Goal: Check status: Check status

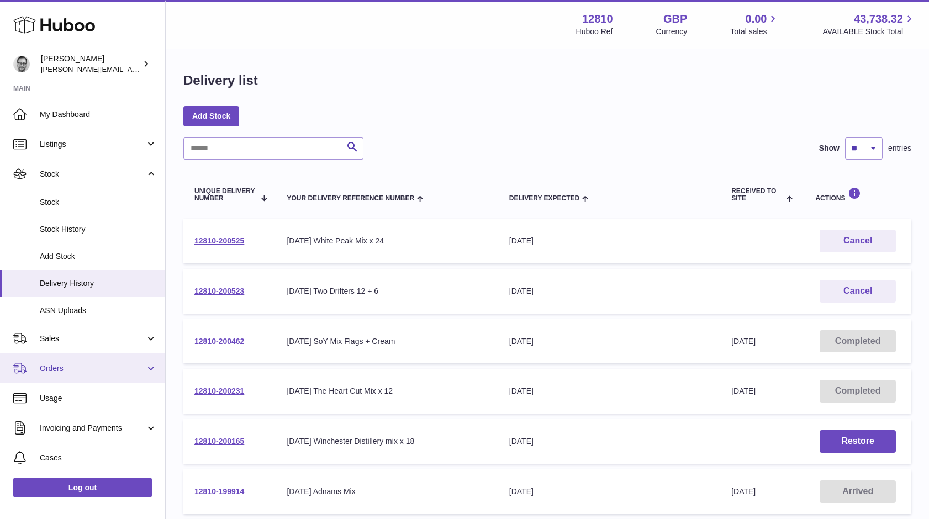
click at [63, 366] on span "Orders" at bounding box center [93, 369] width 106 height 10
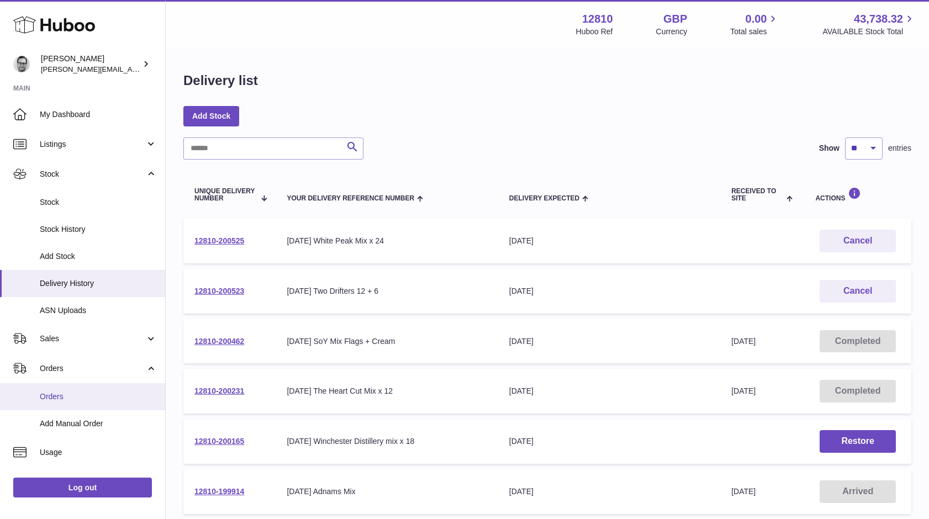
click at [54, 395] on span "Orders" at bounding box center [98, 397] width 117 height 10
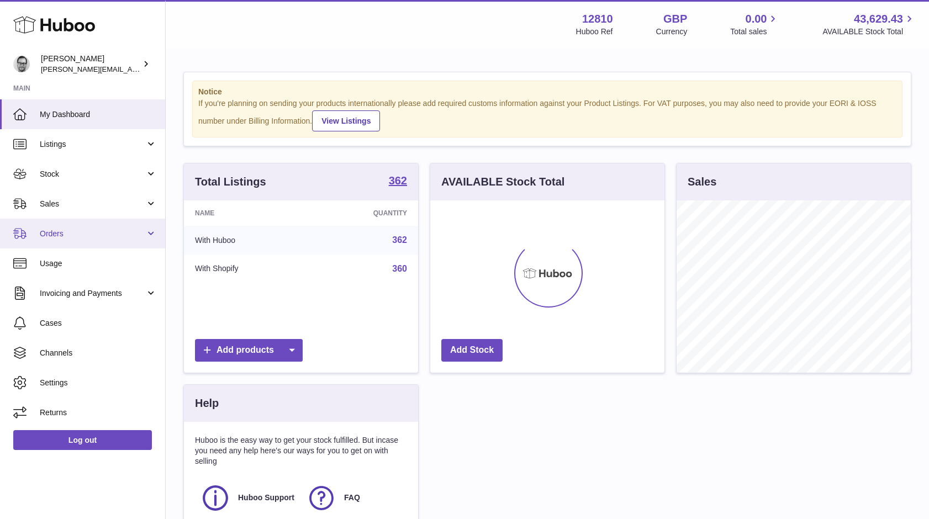
scroll to position [172, 234]
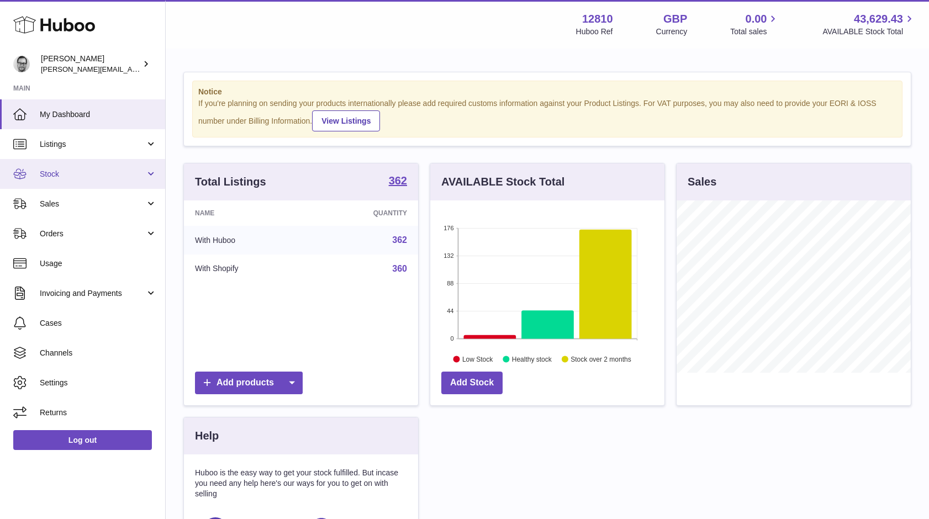
click at [60, 167] on link "Stock" at bounding box center [82, 174] width 165 height 30
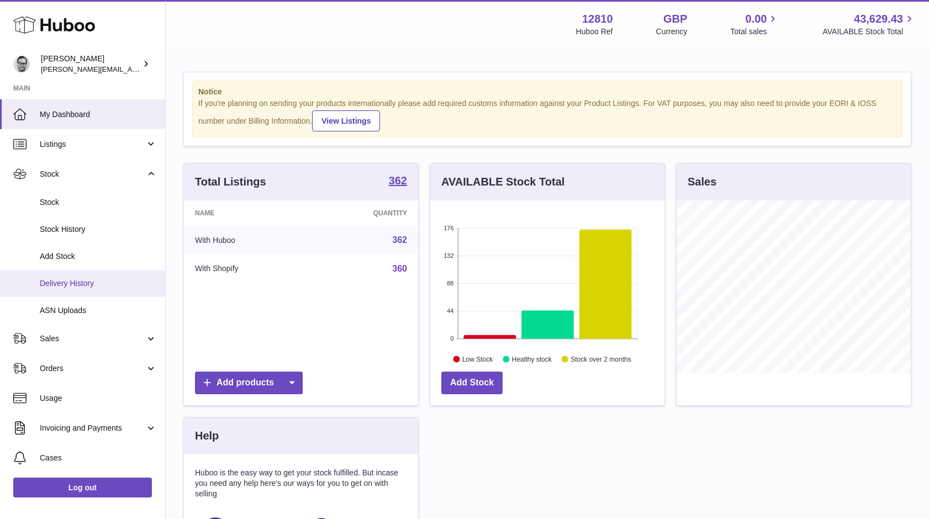
click at [70, 275] on link "Delivery History" at bounding box center [82, 283] width 165 height 27
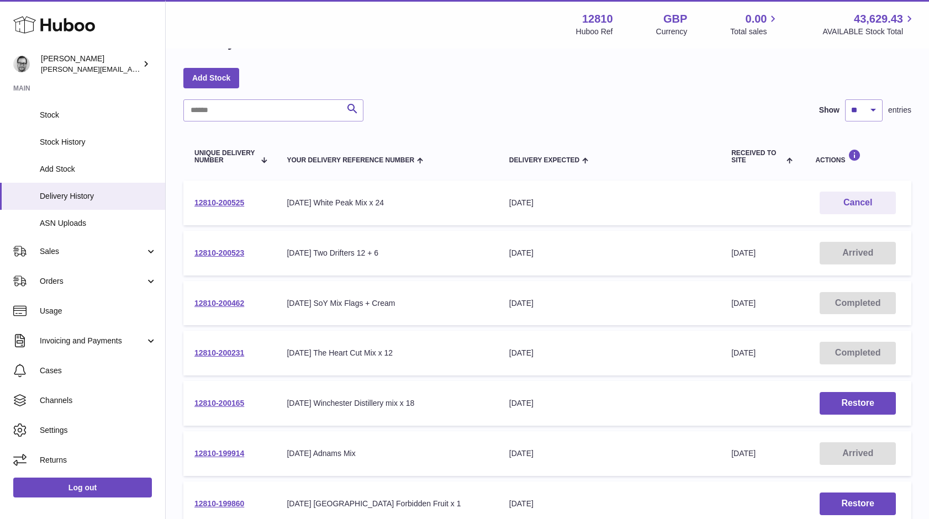
scroll to position [46, 0]
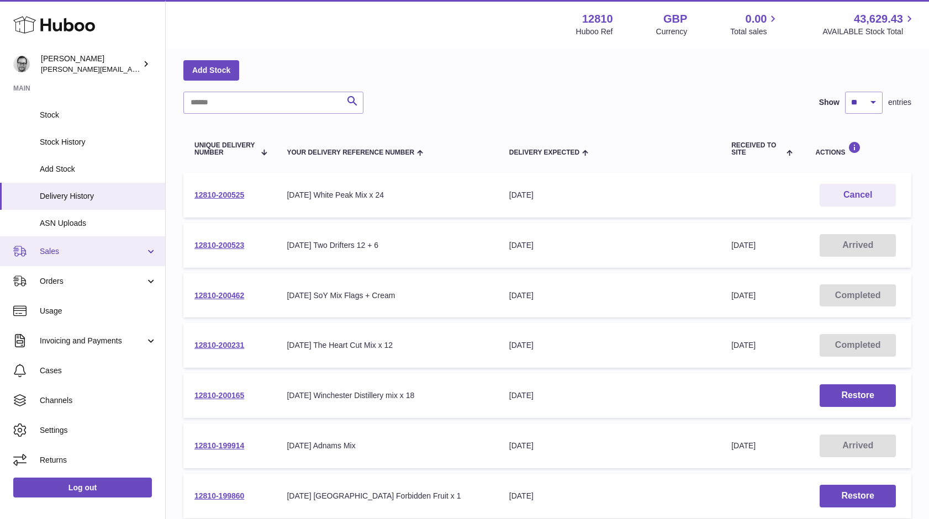
click at [78, 249] on span "Sales" at bounding box center [93, 251] width 106 height 10
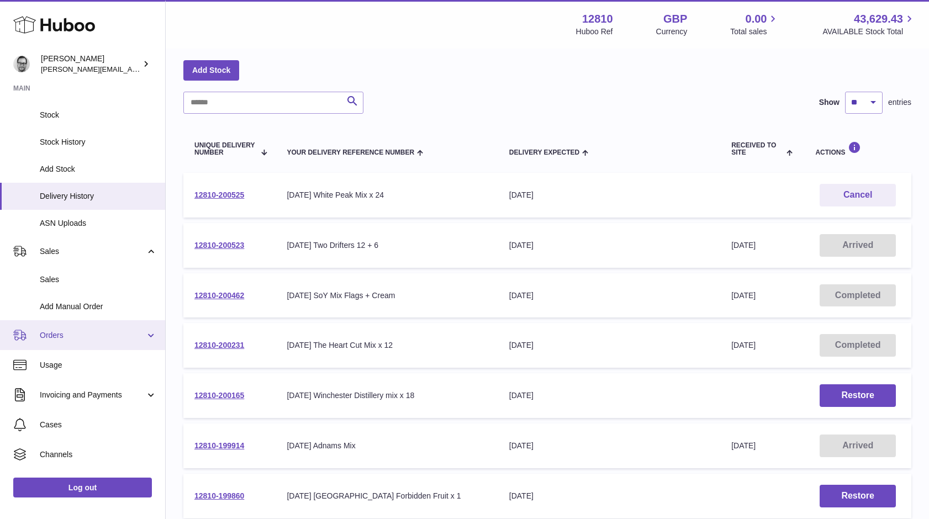
click at [59, 334] on span "Orders" at bounding box center [93, 335] width 106 height 10
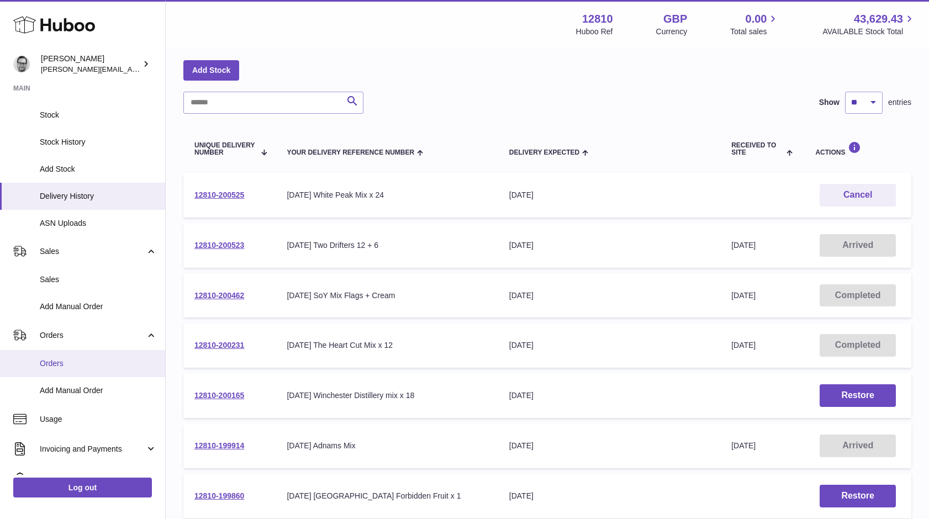
click at [72, 367] on span "Orders" at bounding box center [98, 364] width 117 height 10
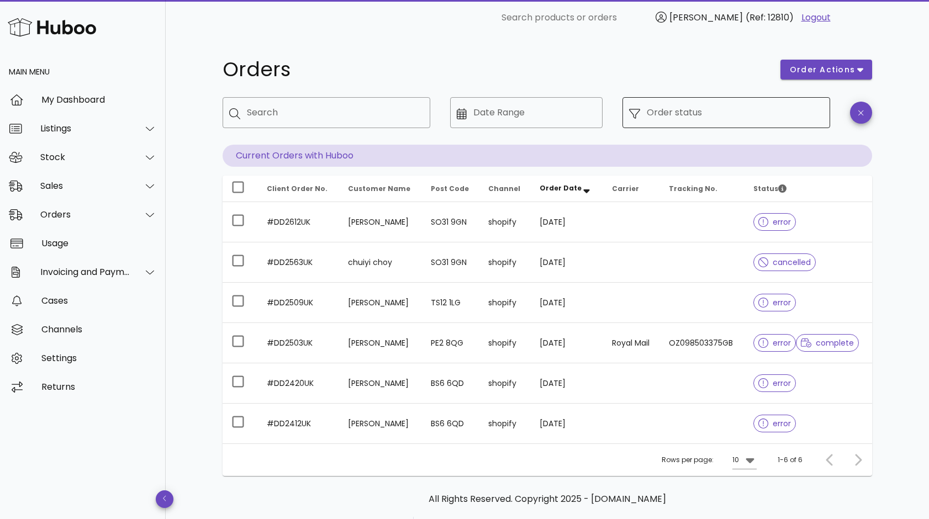
click at [639, 113] on icon at bounding box center [634, 113] width 11 height 11
click at [59, 183] on div "Sales" at bounding box center [85, 186] width 90 height 10
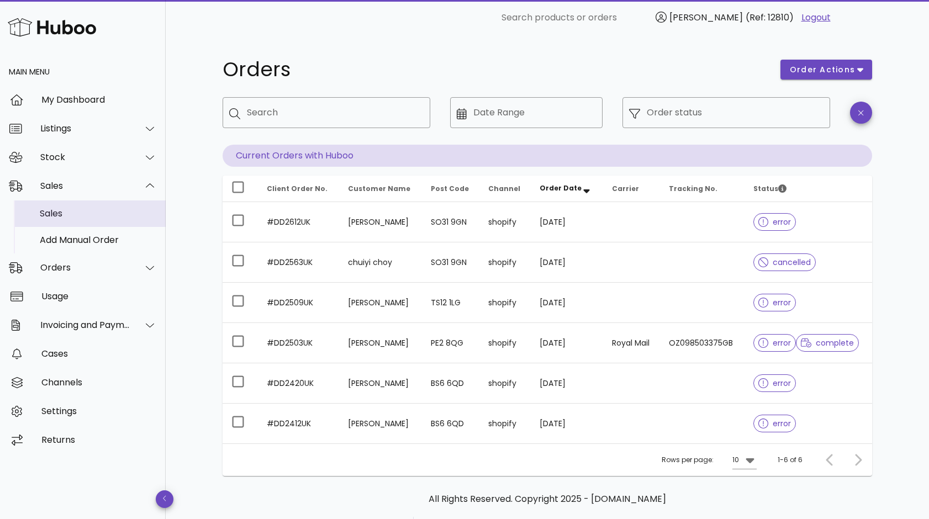
click at [60, 216] on div "Sales" at bounding box center [98, 213] width 117 height 10
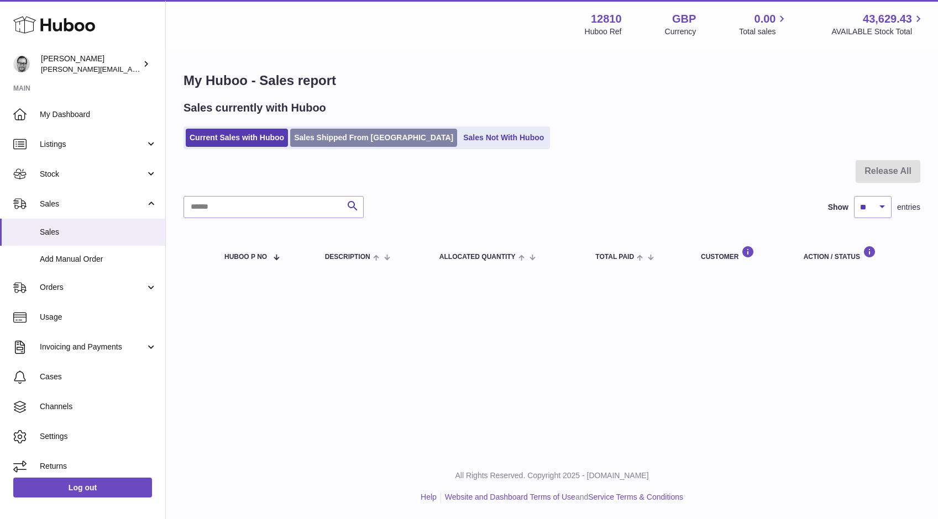
click at [350, 133] on link "Sales Shipped From [GEOGRAPHIC_DATA]" at bounding box center [373, 138] width 167 height 18
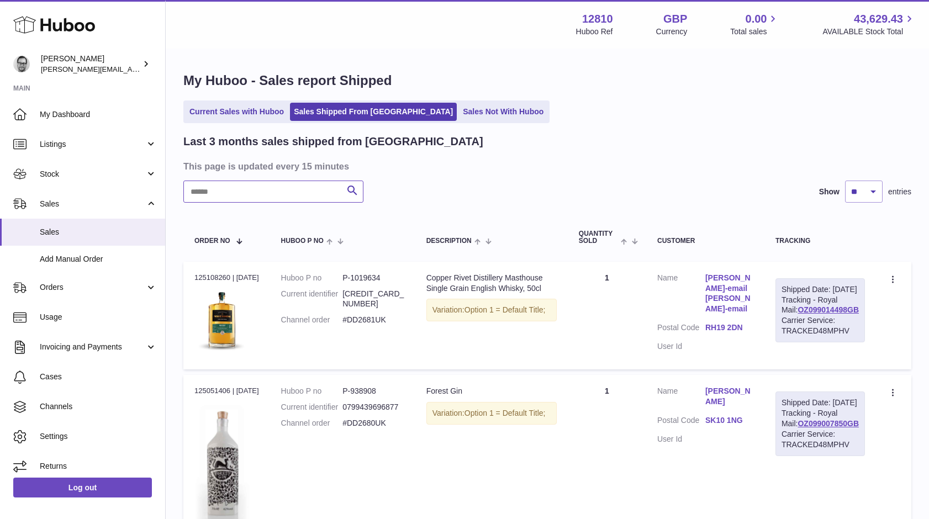
click at [249, 188] on input "text" at bounding box center [273, 192] width 180 height 22
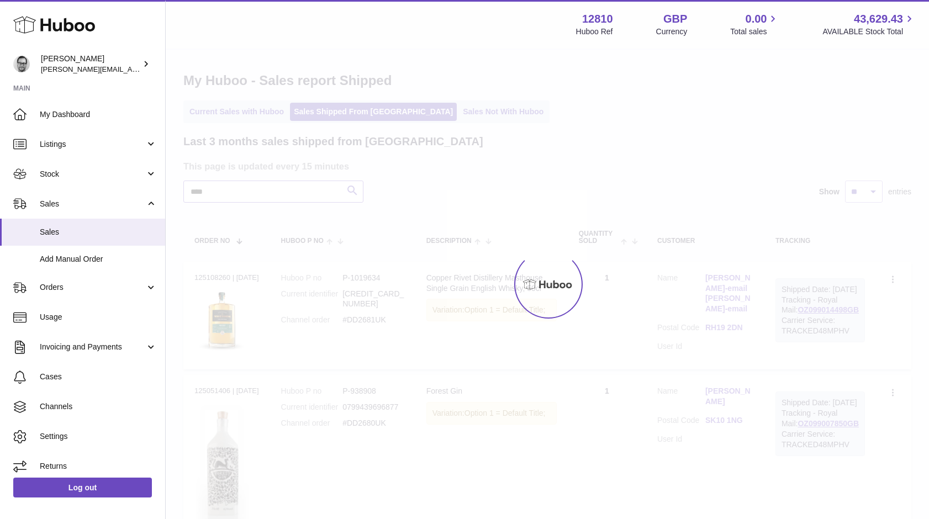
type input "****"
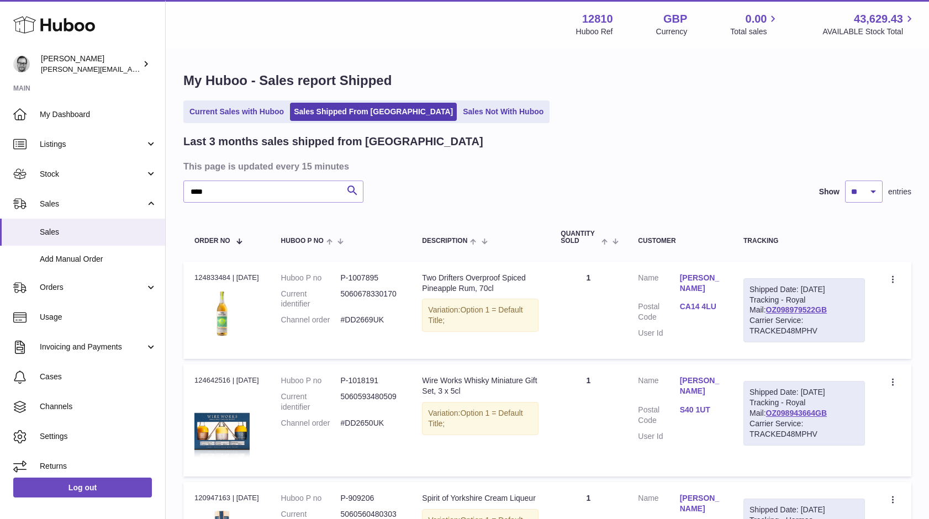
click at [722, 305] on link "CA14 4LU" at bounding box center [700, 307] width 41 height 10
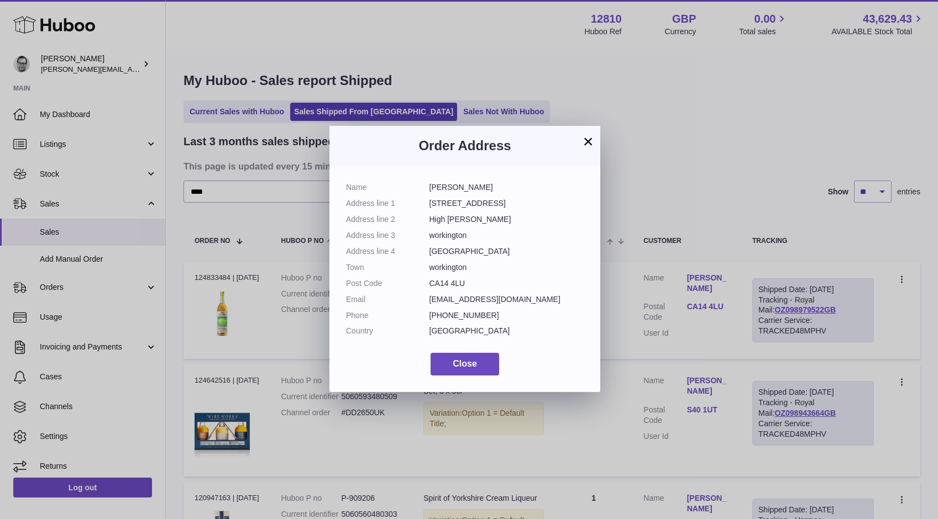
drag, startPoint x: 467, startPoint y: 283, endPoint x: 335, endPoint y: 181, distance: 167.0
click at [335, 181] on div "Name Mark Gilliland Address line 1 62, Corporation road Address line 2 High Har…" at bounding box center [464, 279] width 271 height 227
copy dl "Name Mark Gilliland Address line 1 62, Corporation road Address line 2 High Har…"
click at [467, 361] on span "Close" at bounding box center [465, 363] width 24 height 9
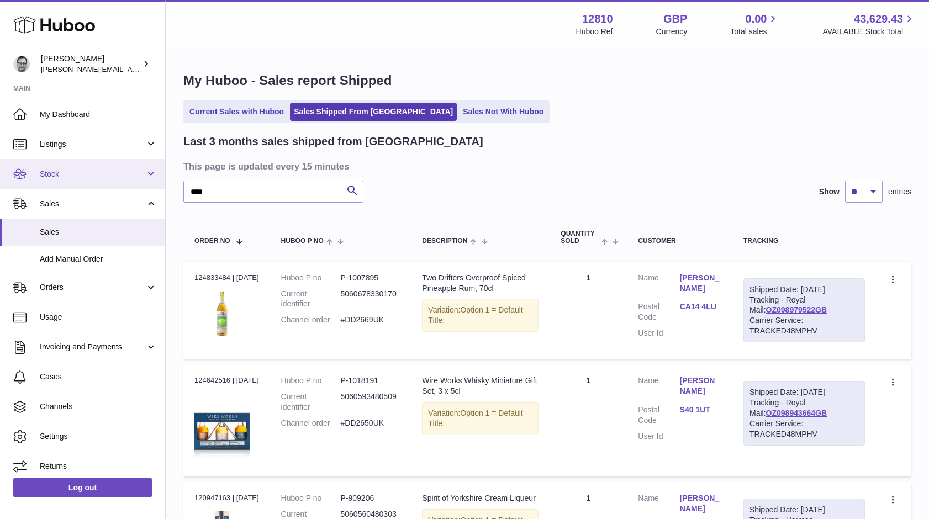
click at [56, 173] on span "Stock" at bounding box center [93, 174] width 106 height 10
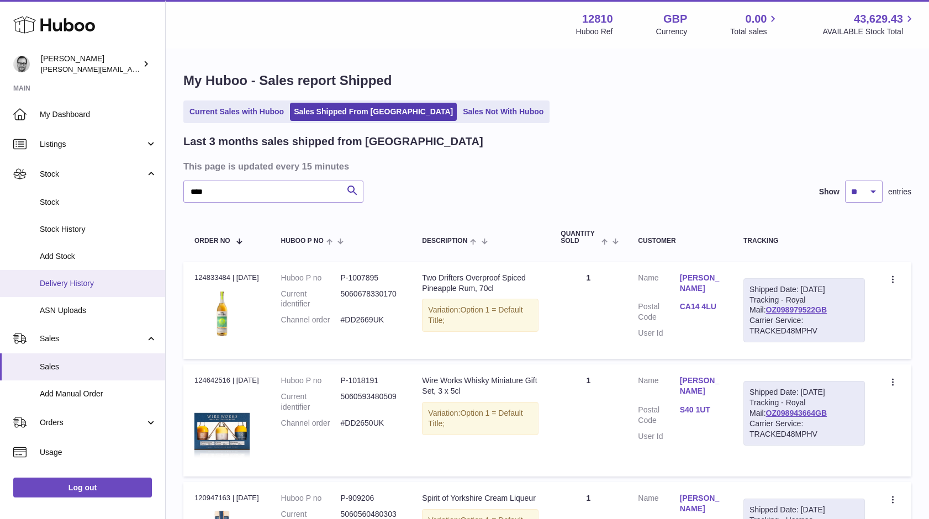
click at [72, 284] on span "Delivery History" at bounding box center [98, 283] width 117 height 10
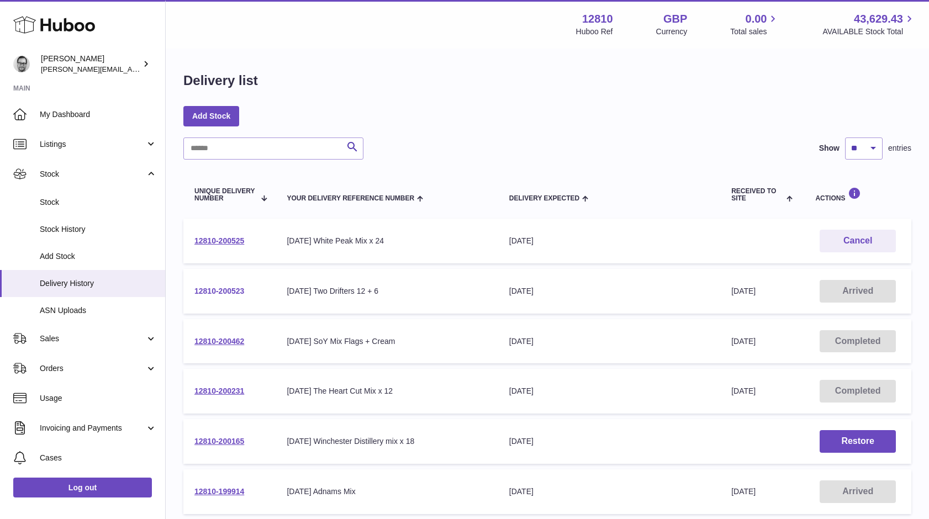
click at [221, 288] on link "12810-200523" at bounding box center [220, 291] width 50 height 9
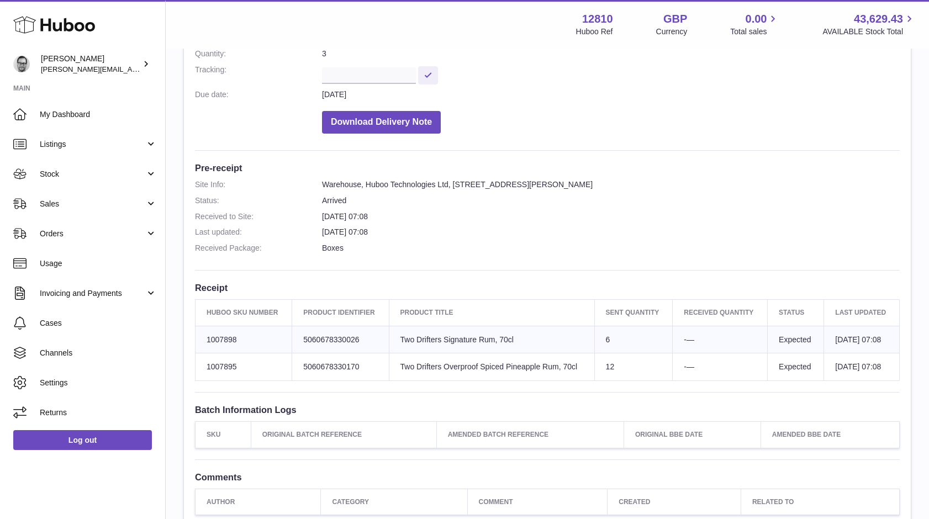
scroll to position [186, 0]
